Goal: Task Accomplishment & Management: Complete application form

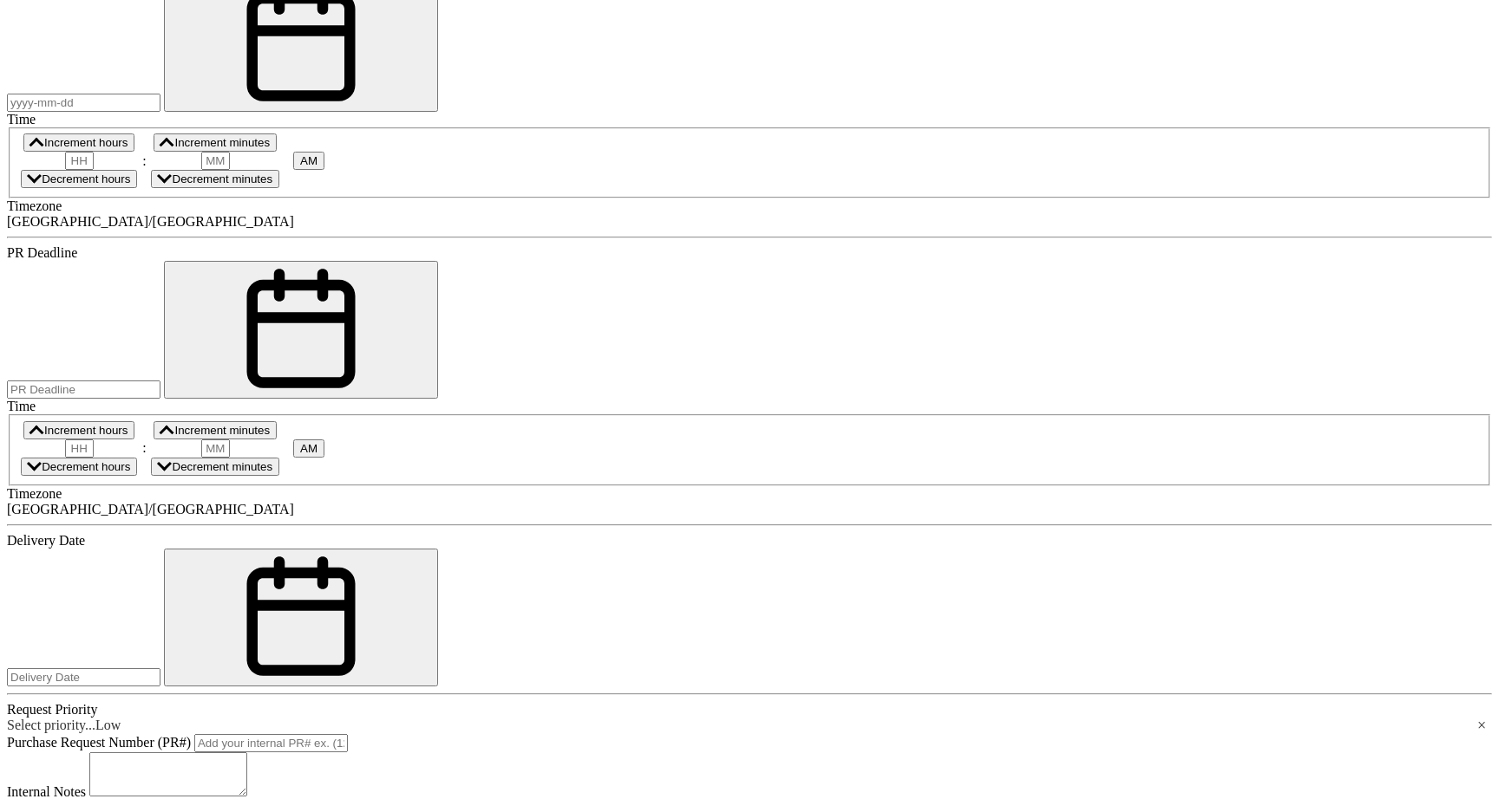
scroll to position [1140, 0]
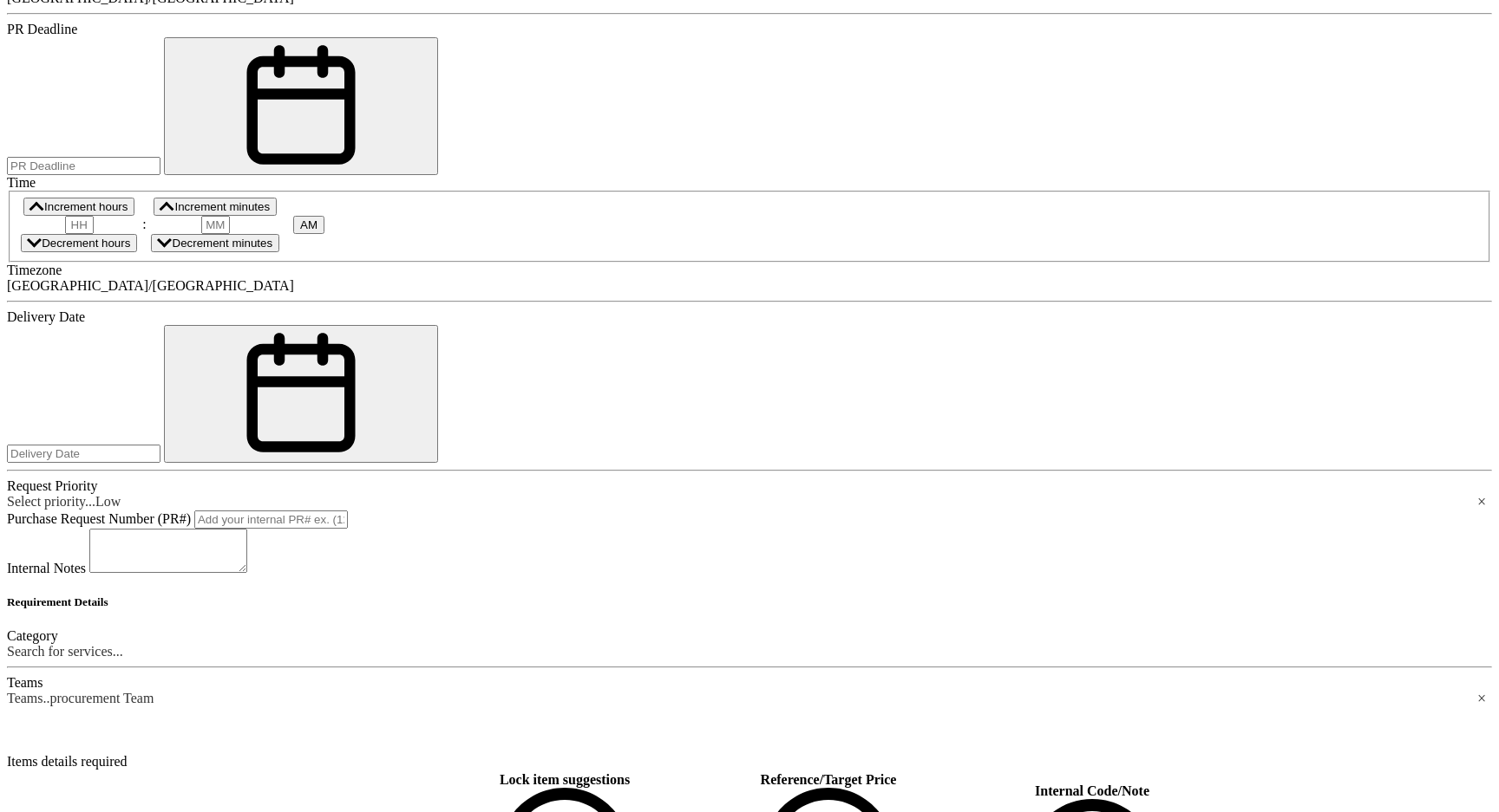
scroll to position [1390, 0]
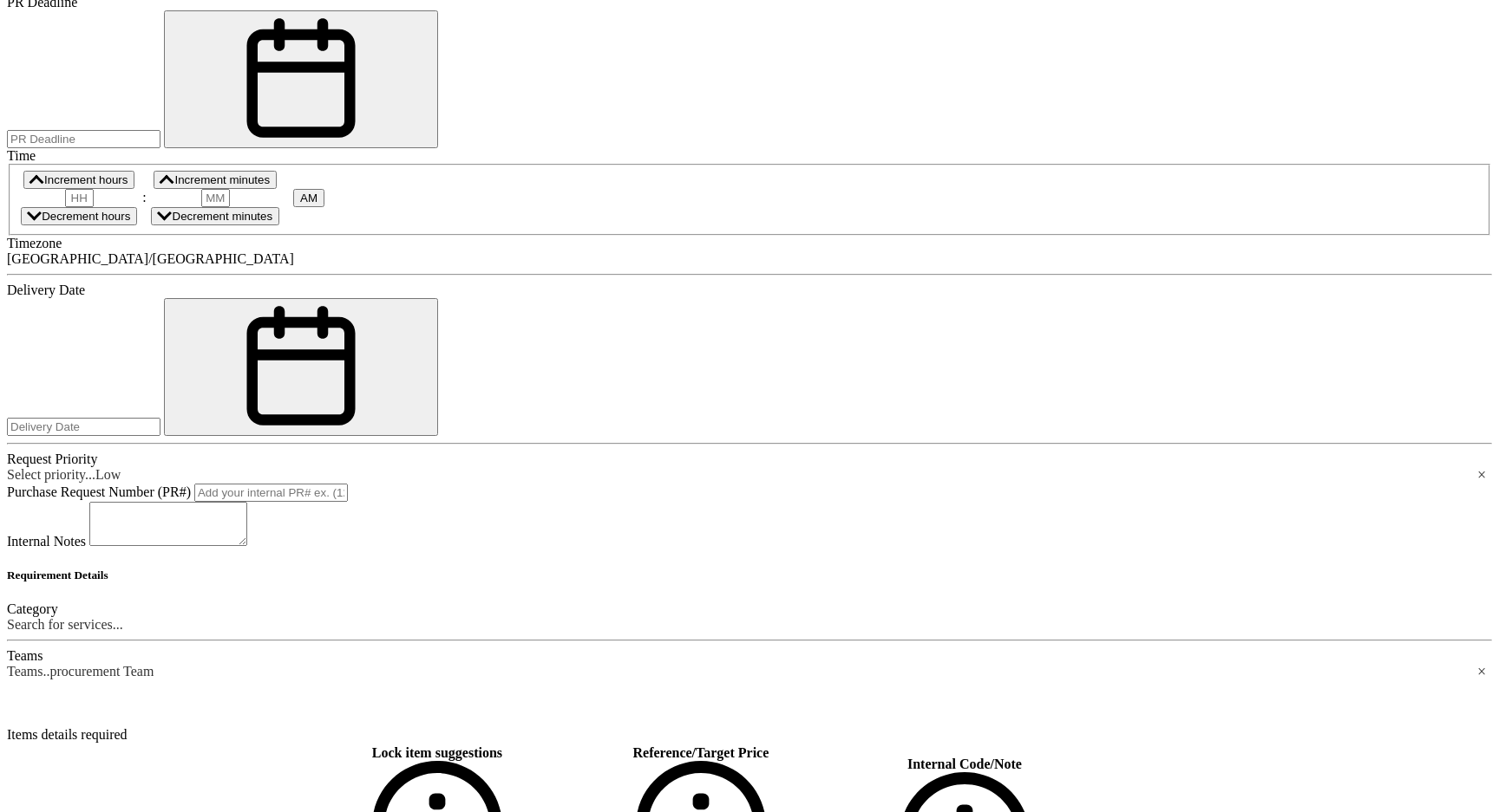
scroll to position [354, 0]
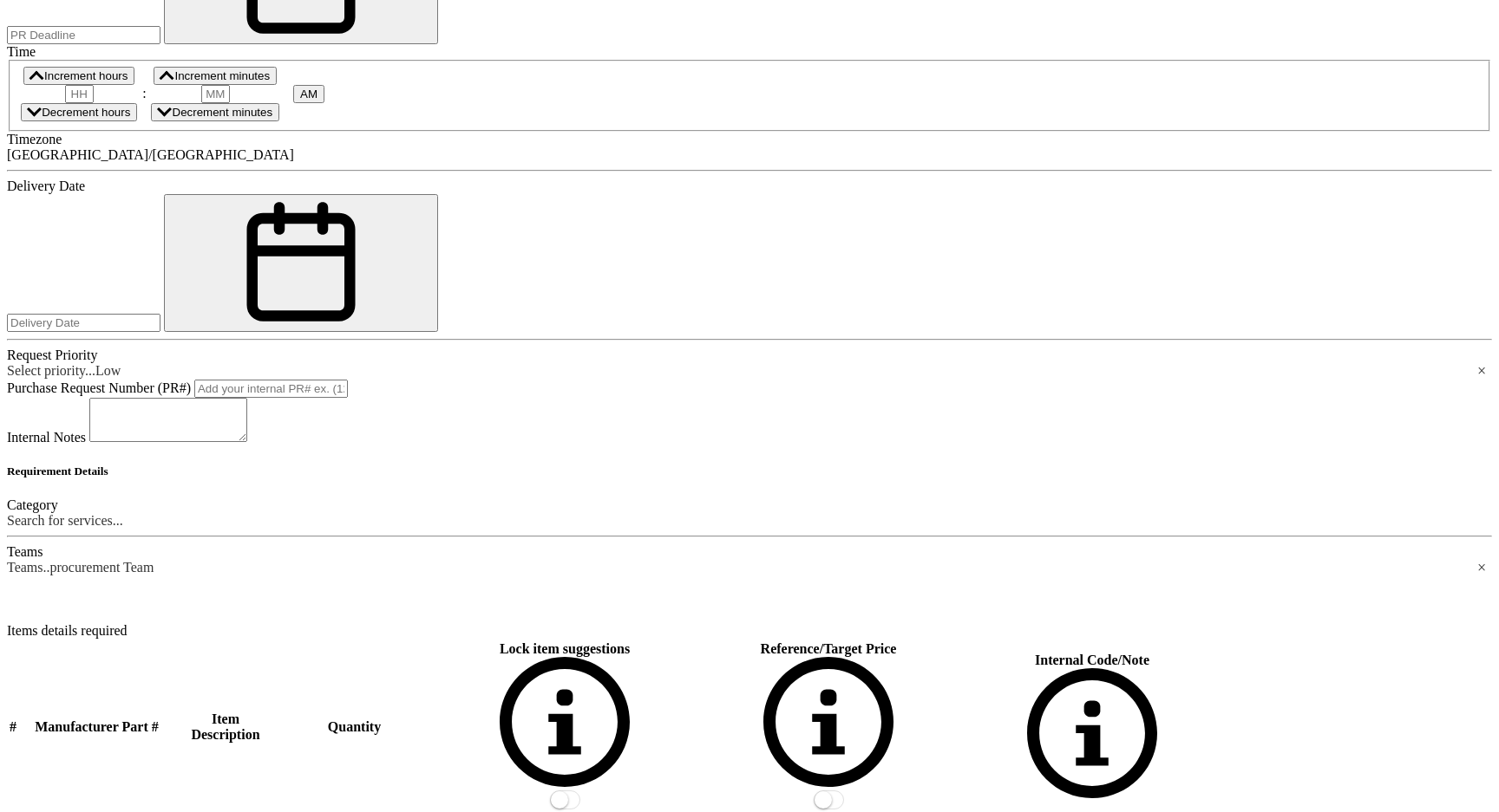
scroll to position [1493, 0]
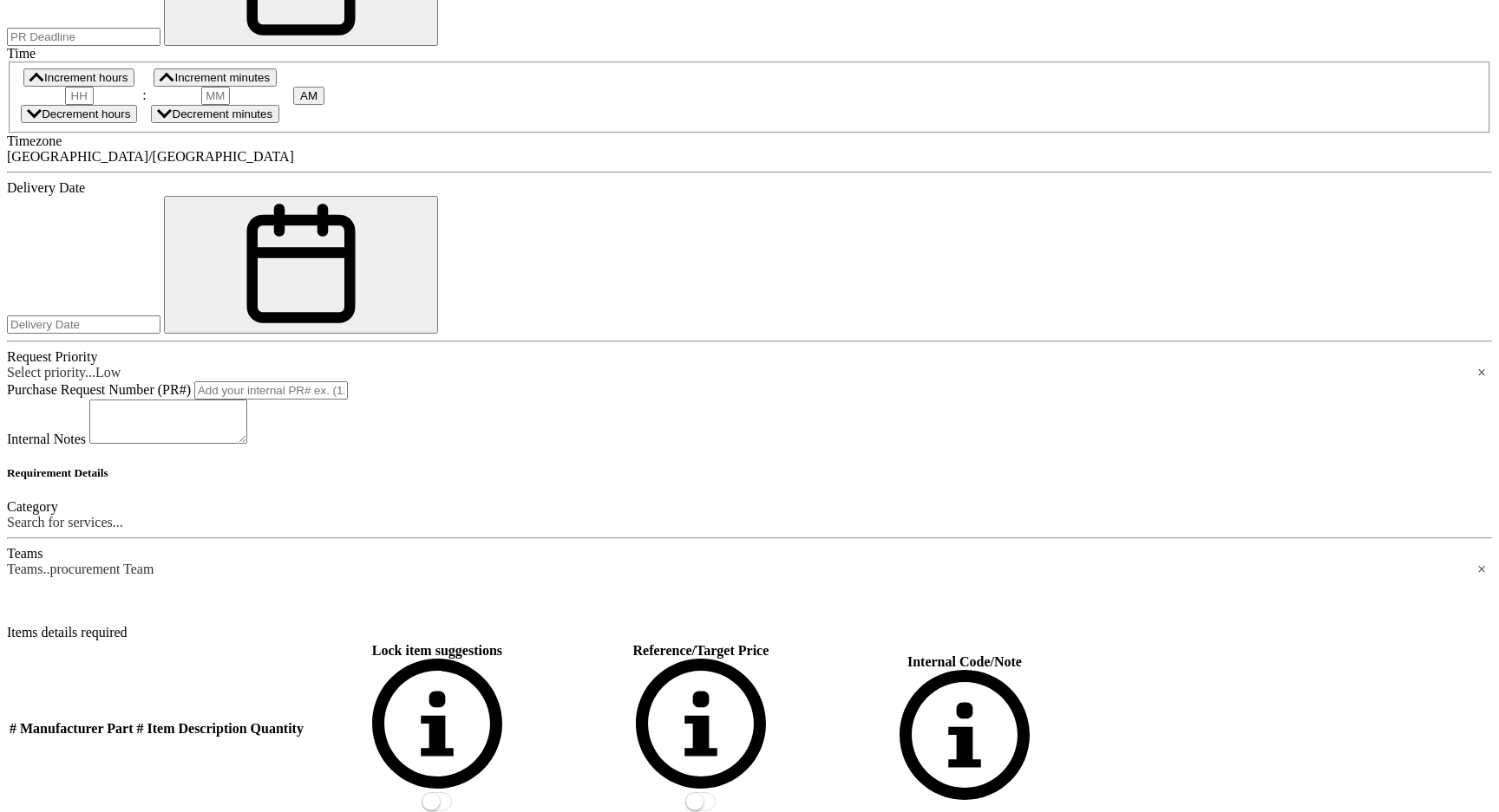
drag, startPoint x: 635, startPoint y: 693, endPoint x: 630, endPoint y: 608, distance: 85.1
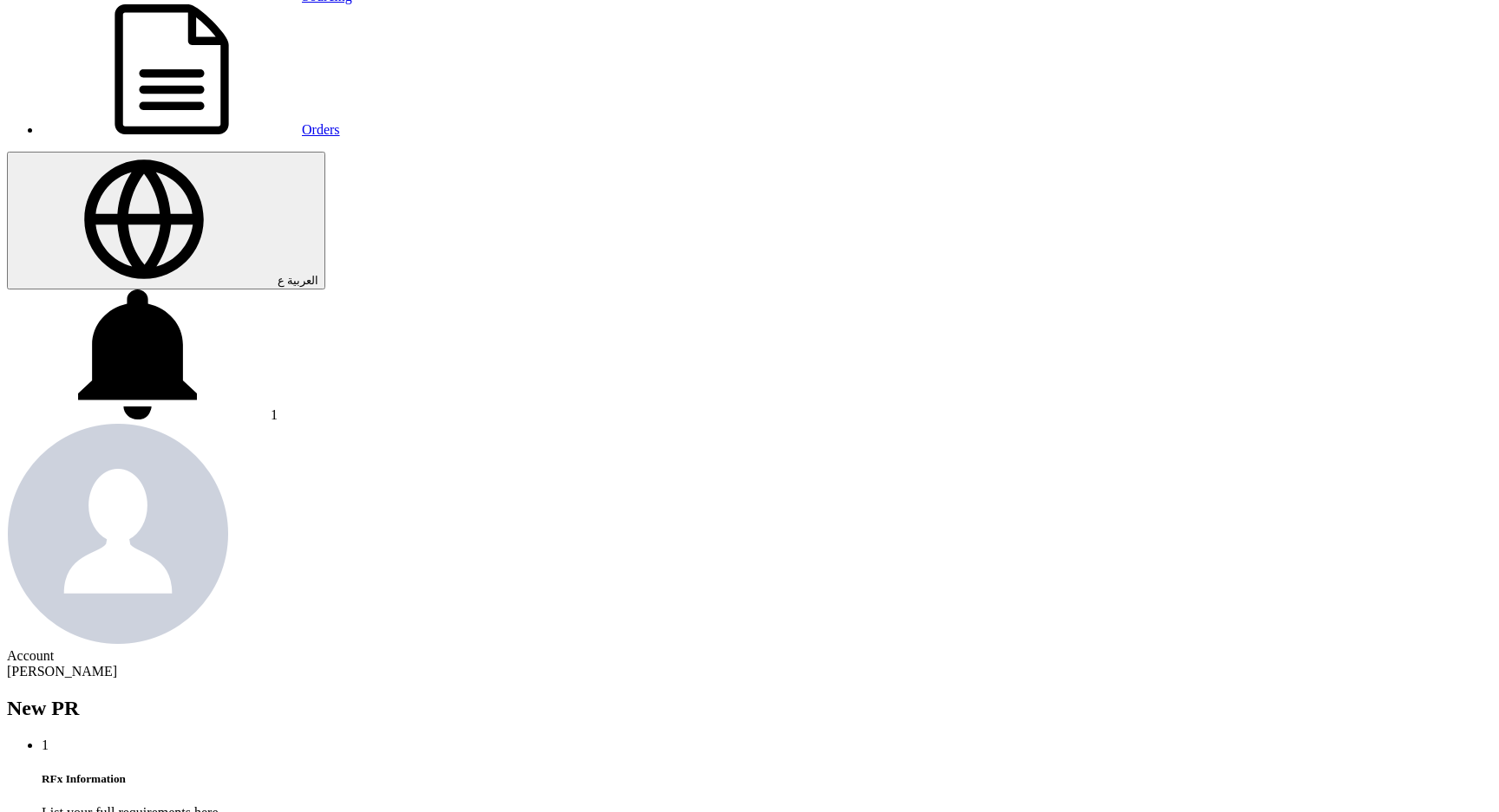
scroll to position [186, 0]
